Goal: Task Accomplishment & Management: Complete application form

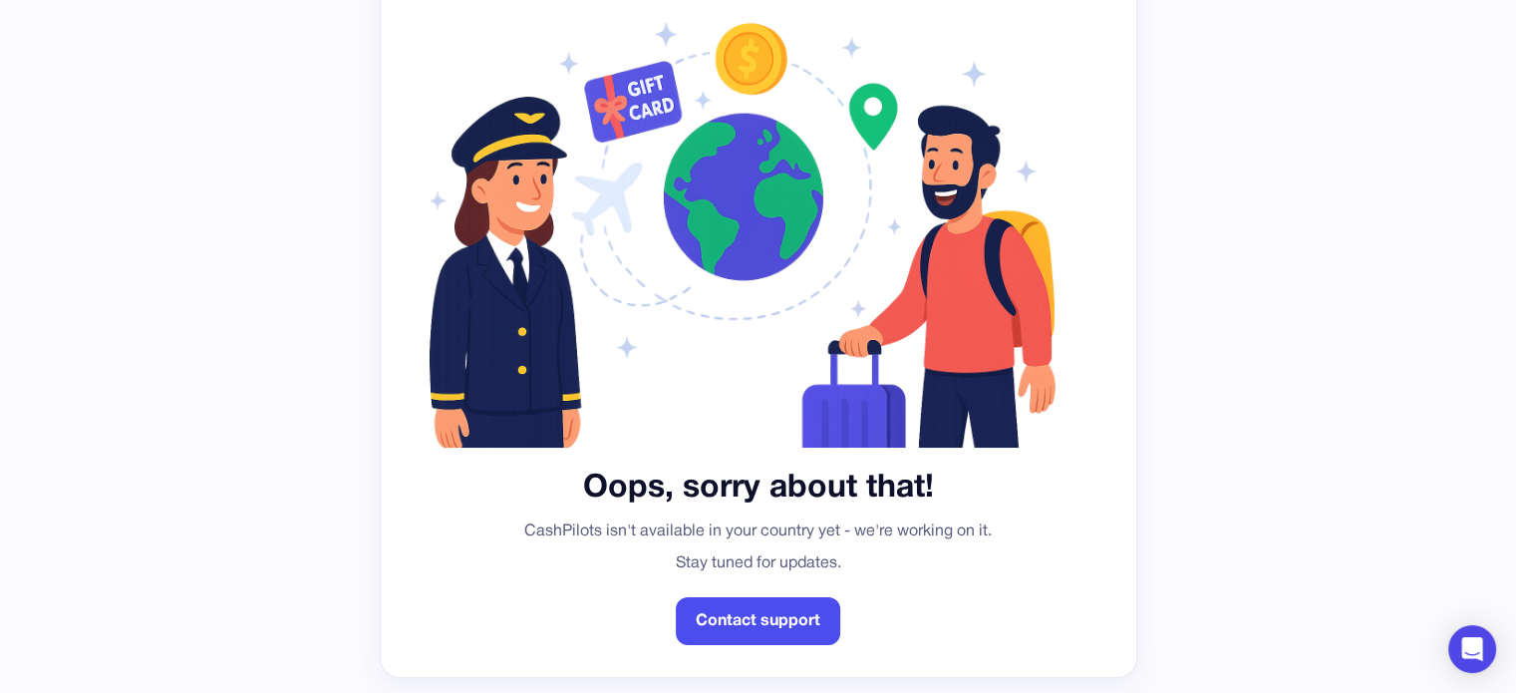
scroll to position [191, 0]
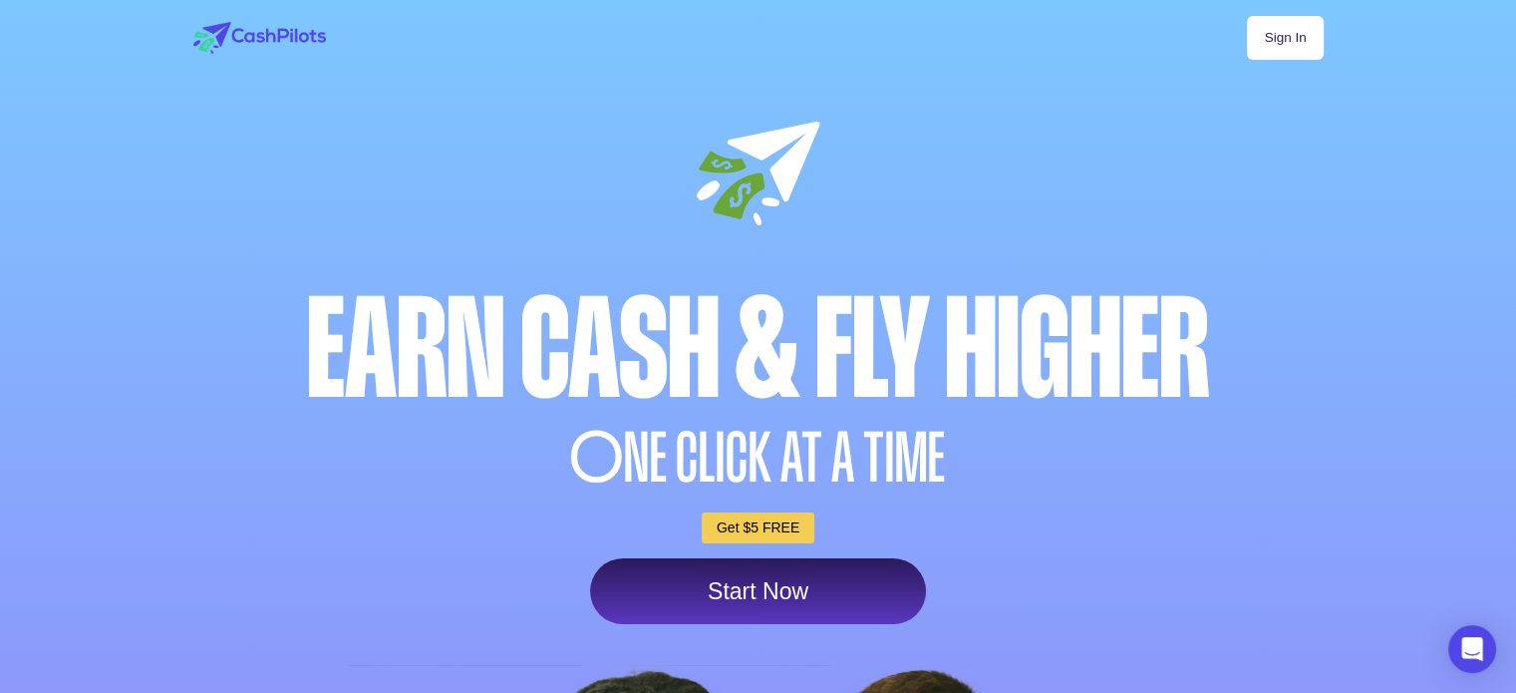
click at [1288, 43] on link "Sign In" at bounding box center [1285, 38] width 76 height 44
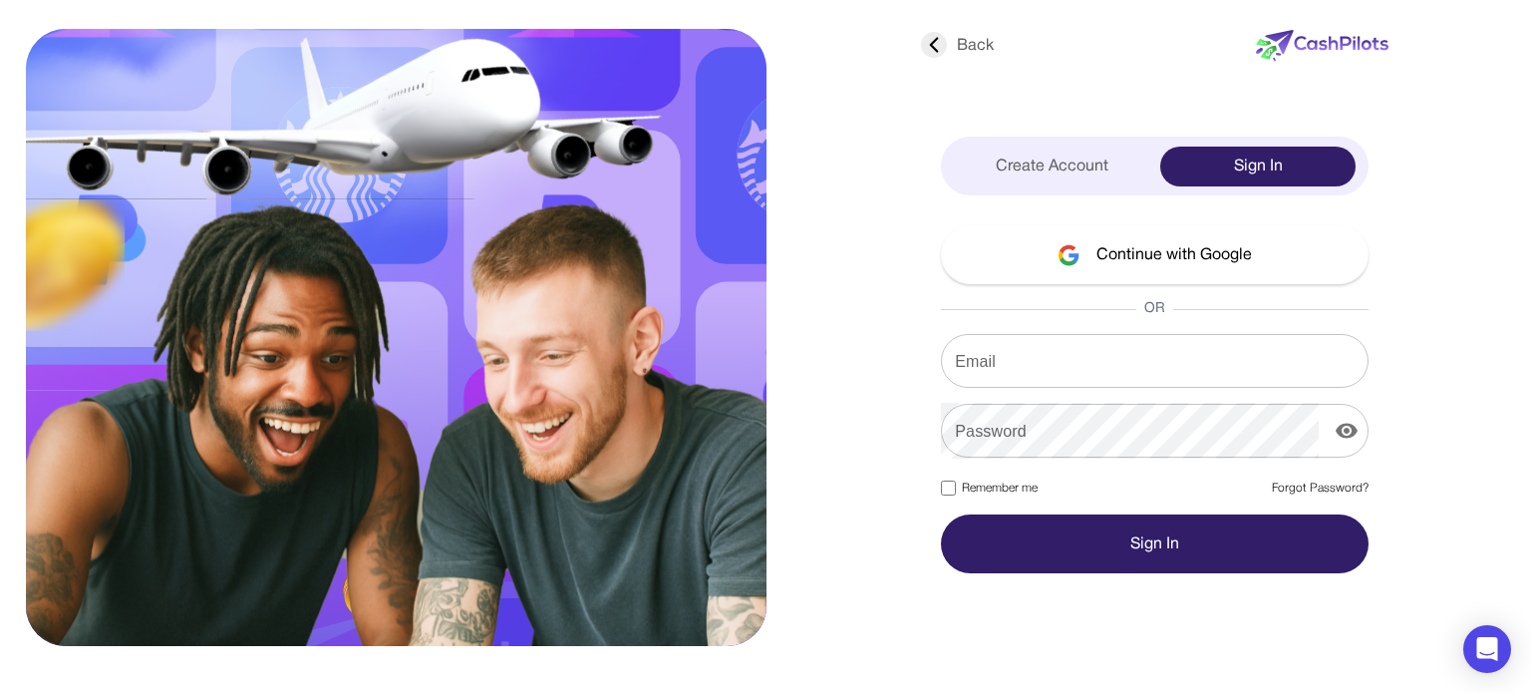
click at [1051, 144] on div "Create Account Sign In" at bounding box center [1155, 166] width 428 height 59
click at [1048, 158] on div "Create Account" at bounding box center [1051, 167] width 195 height 40
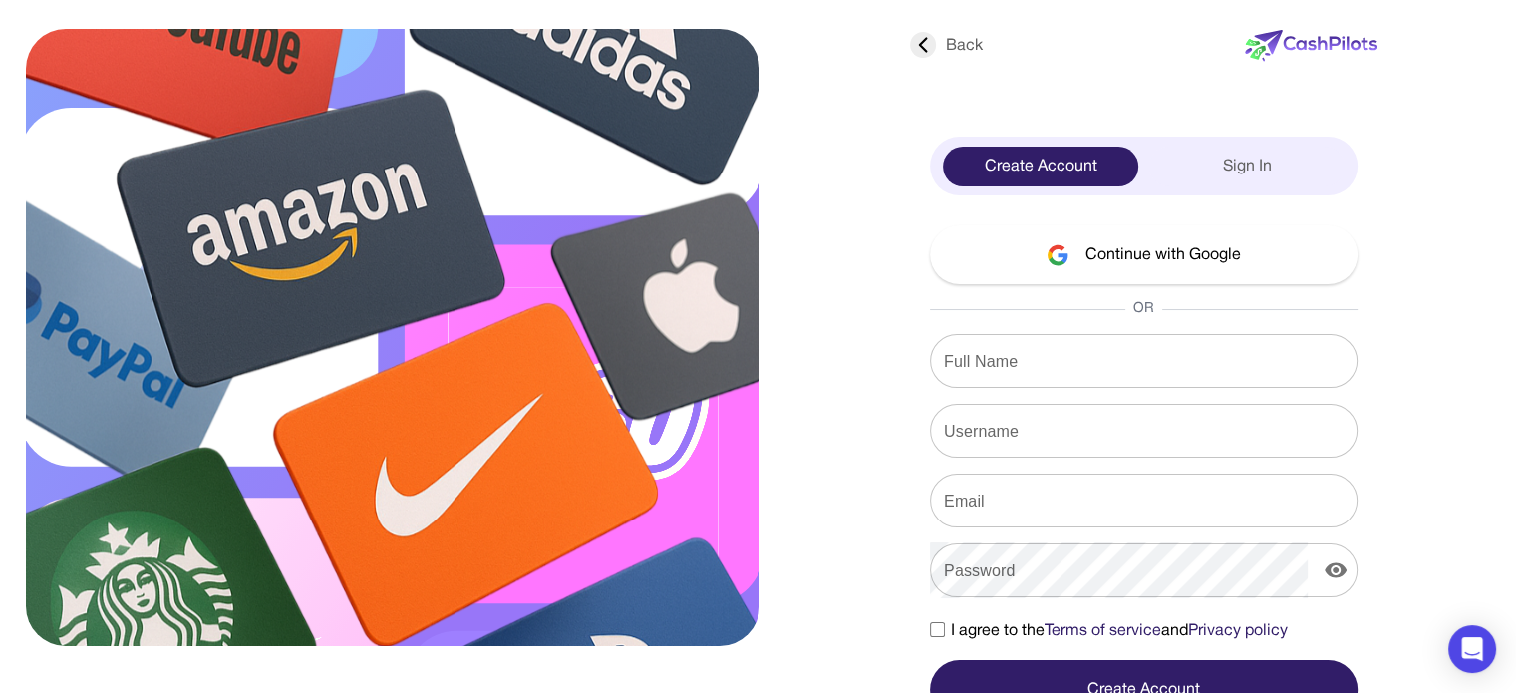
click at [1048, 160] on div "Create Account" at bounding box center [1040, 167] width 195 height 40
click at [1239, 151] on div "Sign In" at bounding box center [1246, 167] width 195 height 40
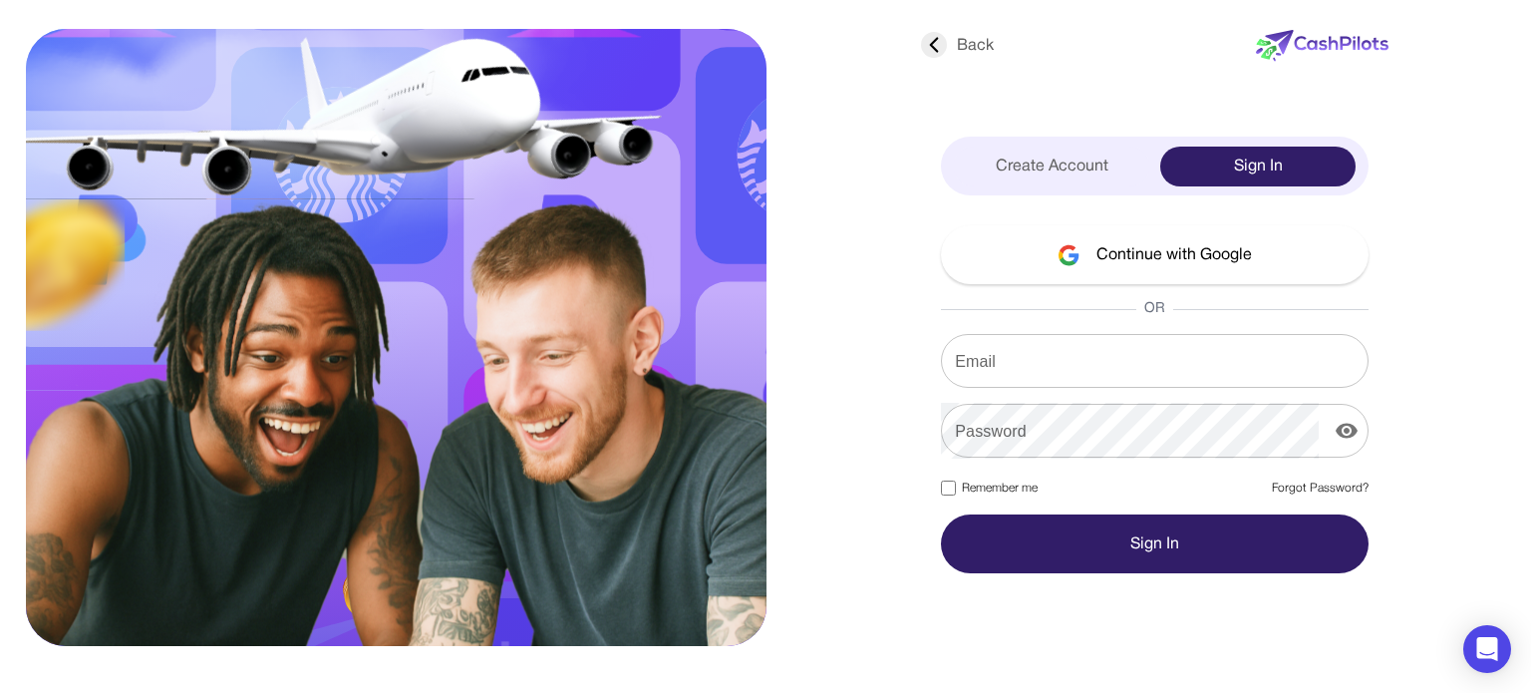
click at [1037, 147] on div "Create Account" at bounding box center [1051, 167] width 195 height 40
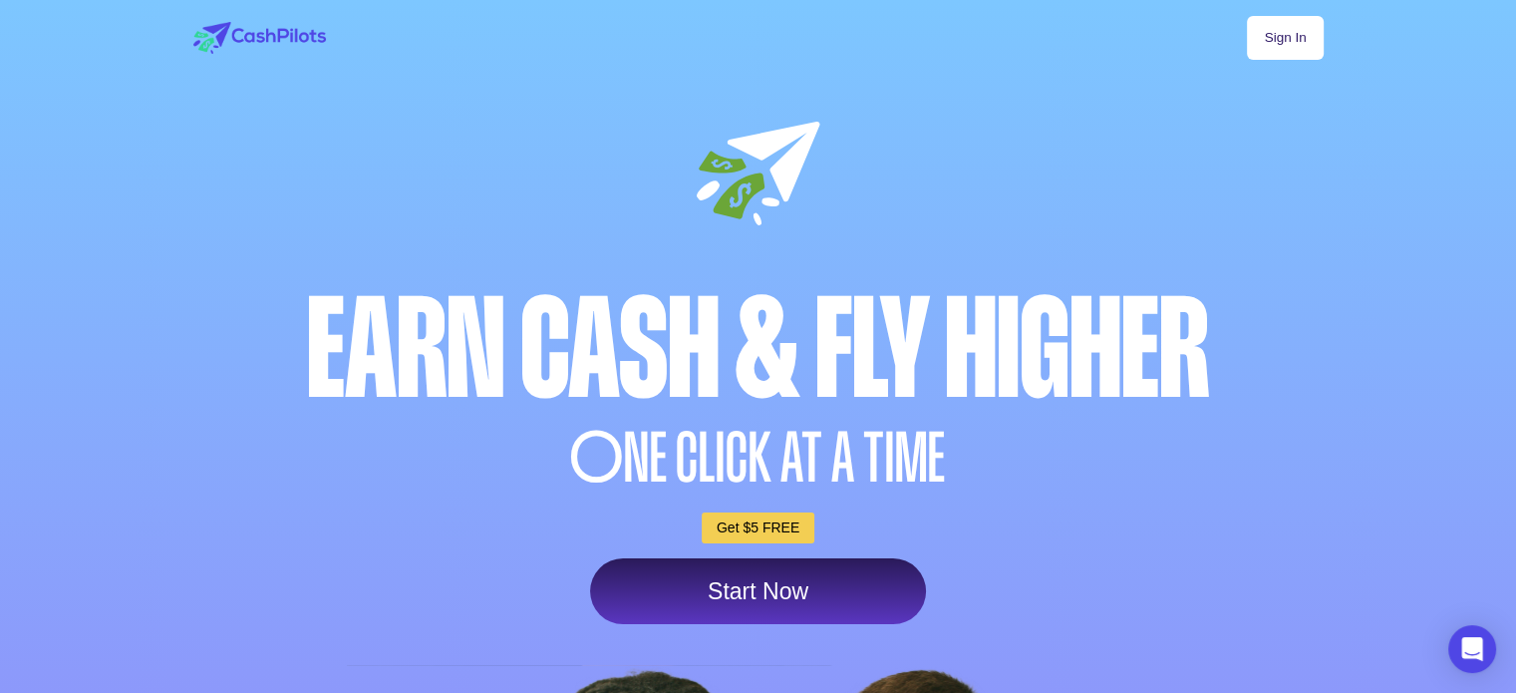
click at [778, 596] on link "Start Now" at bounding box center [758, 591] width 336 height 66
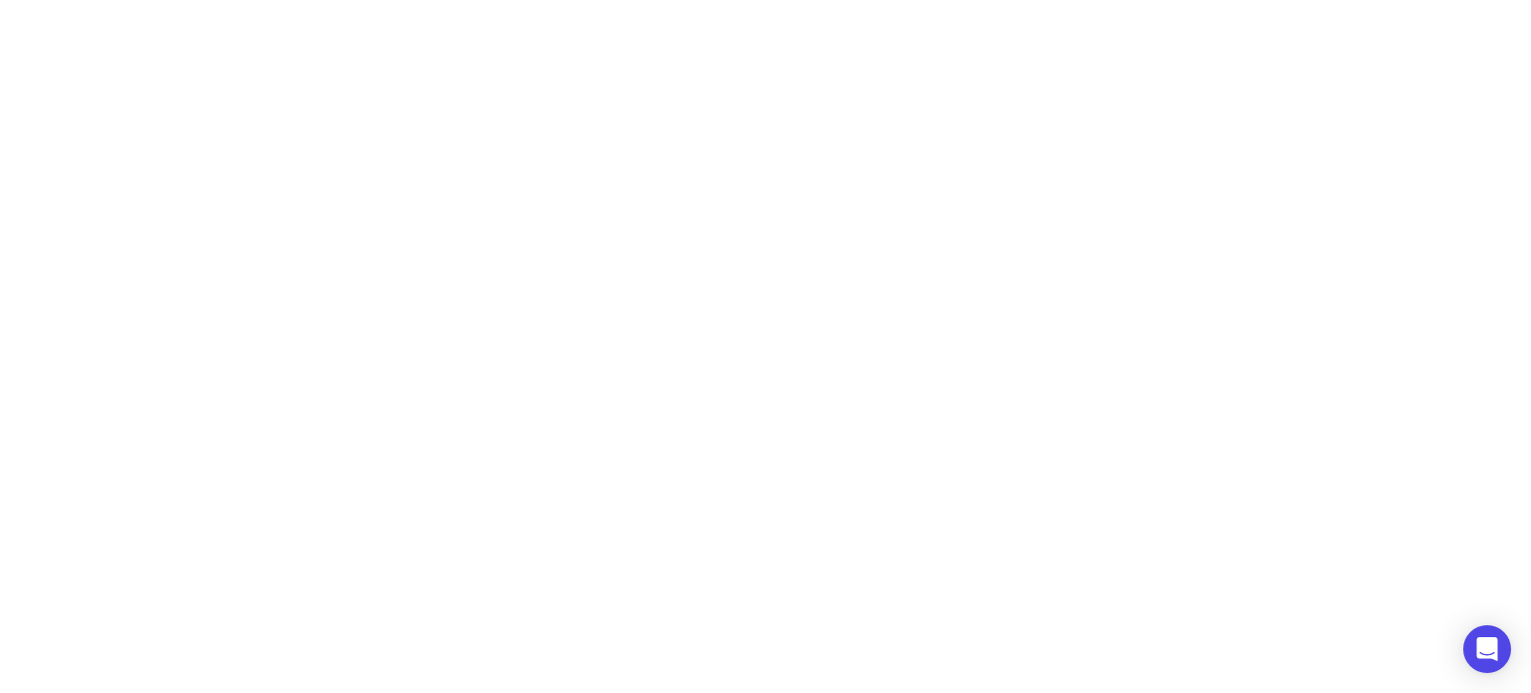
click at [772, 121] on div at bounding box center [765, 346] width 1531 height 693
click at [1024, 523] on div at bounding box center [765, 346] width 1531 height 693
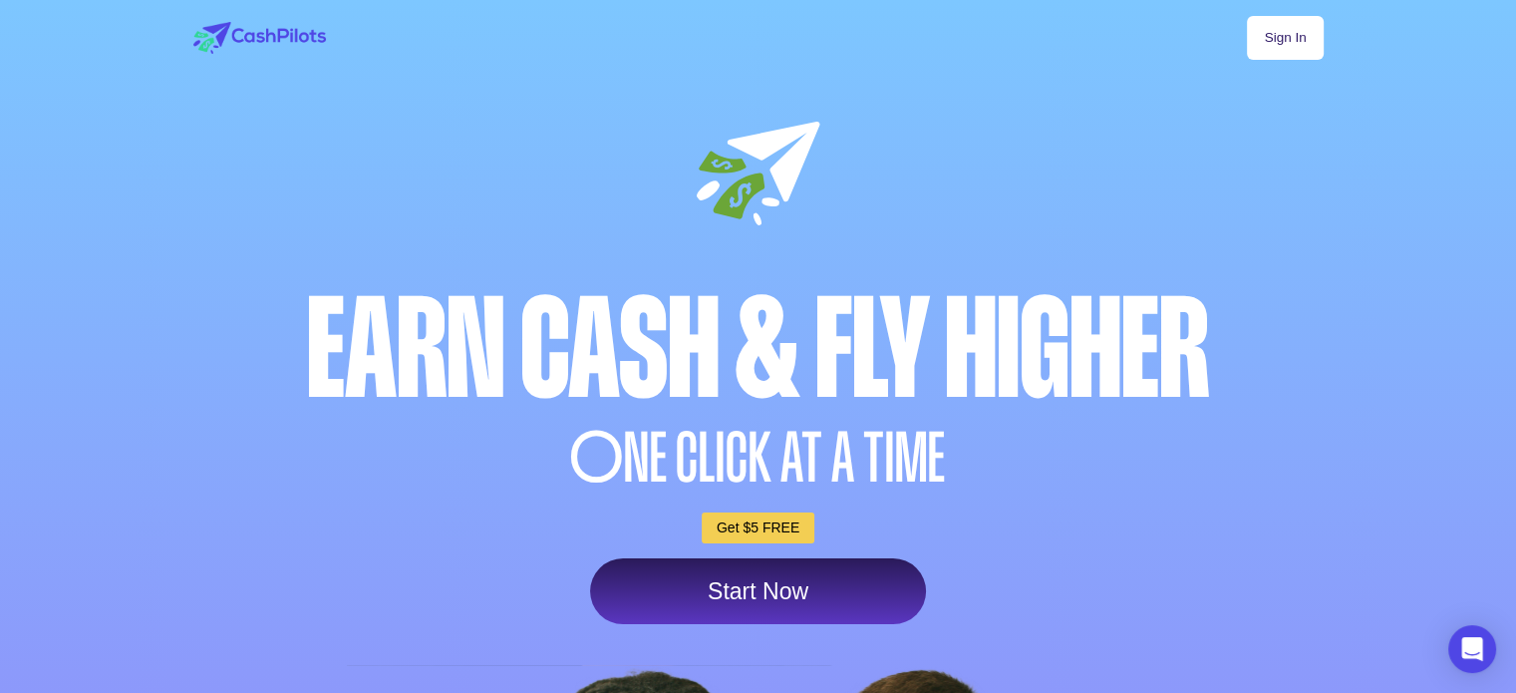
click at [1288, 28] on link "Sign In" at bounding box center [1285, 38] width 76 height 44
click at [769, 601] on link "Start Now" at bounding box center [758, 591] width 336 height 66
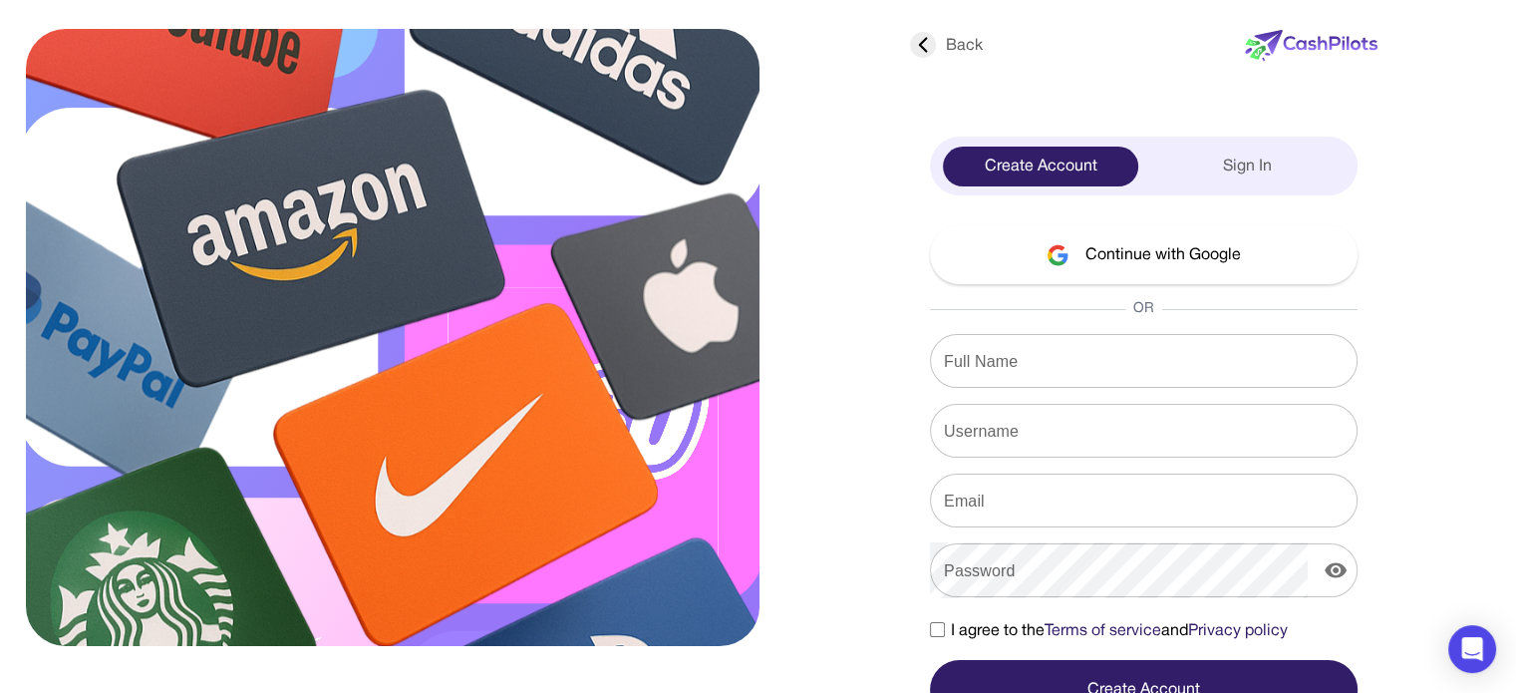
click at [1415, 190] on div "Back Create Account Sign In Continue with Google OR Full Name Full Name Usernam…" at bounding box center [758, 359] width 1434 height 719
